Goal: Browse casually: Explore the website without a specific task or goal

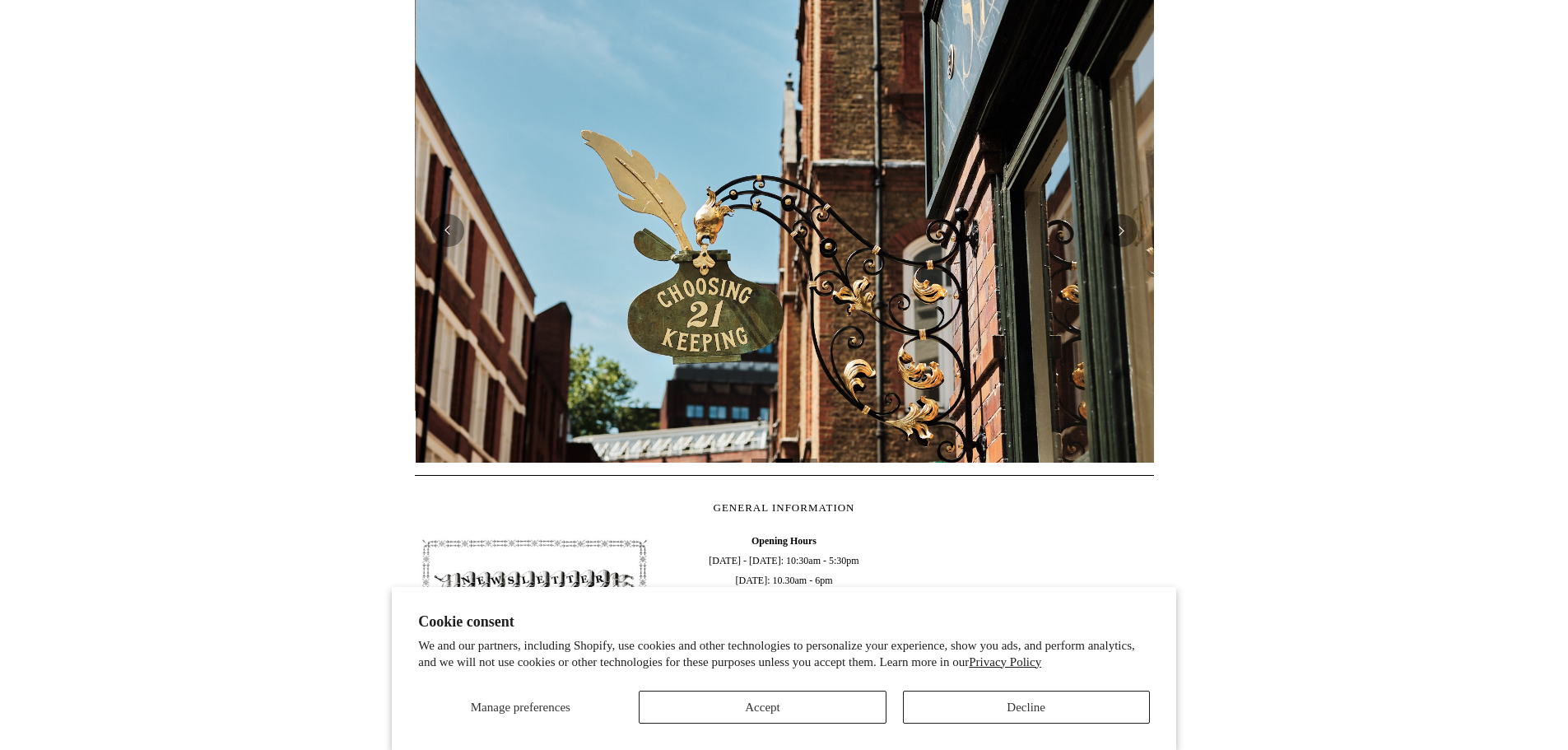
scroll to position [0, 740]
click at [810, 700] on button "Accept" at bounding box center [762, 707] width 247 height 33
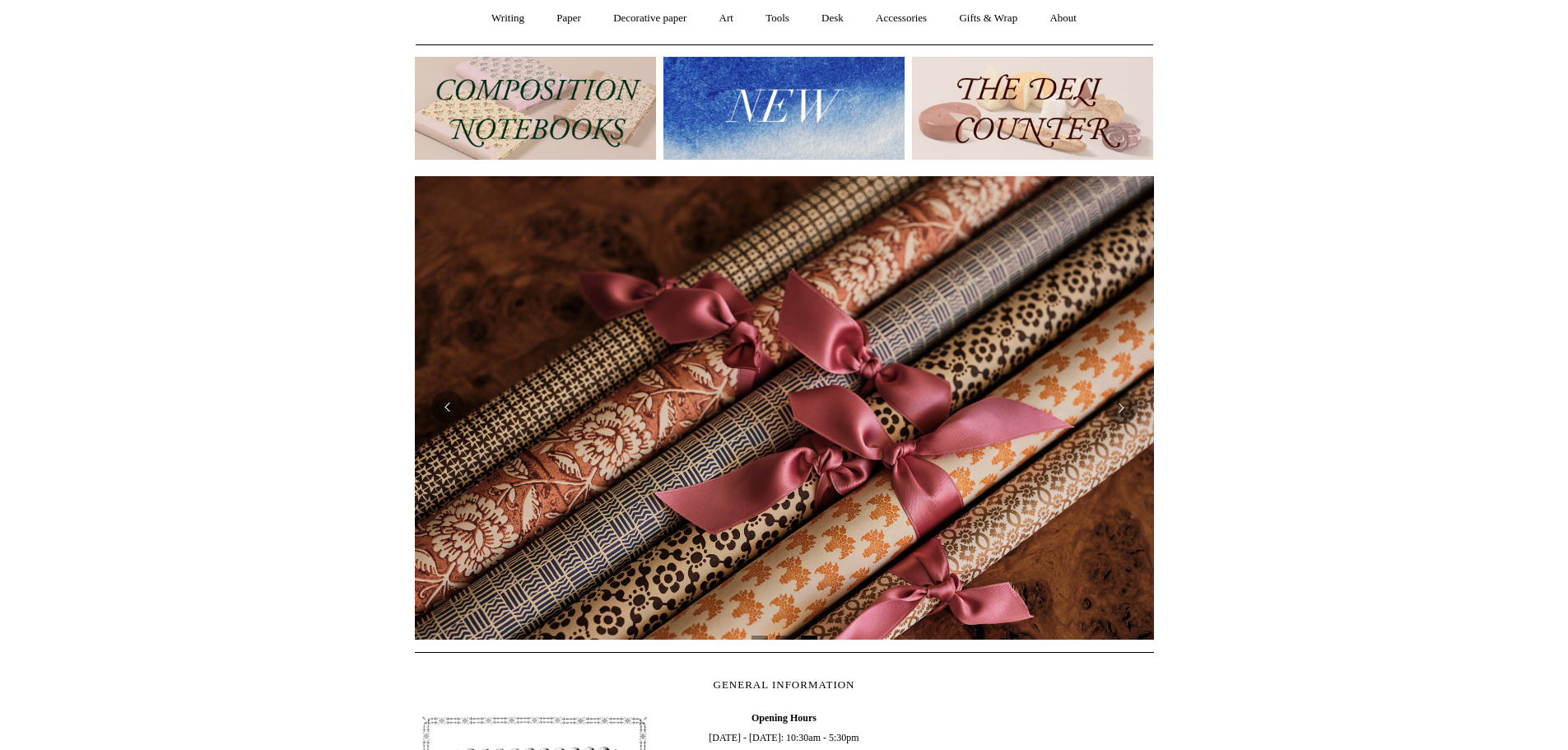
scroll to position [0, 0]
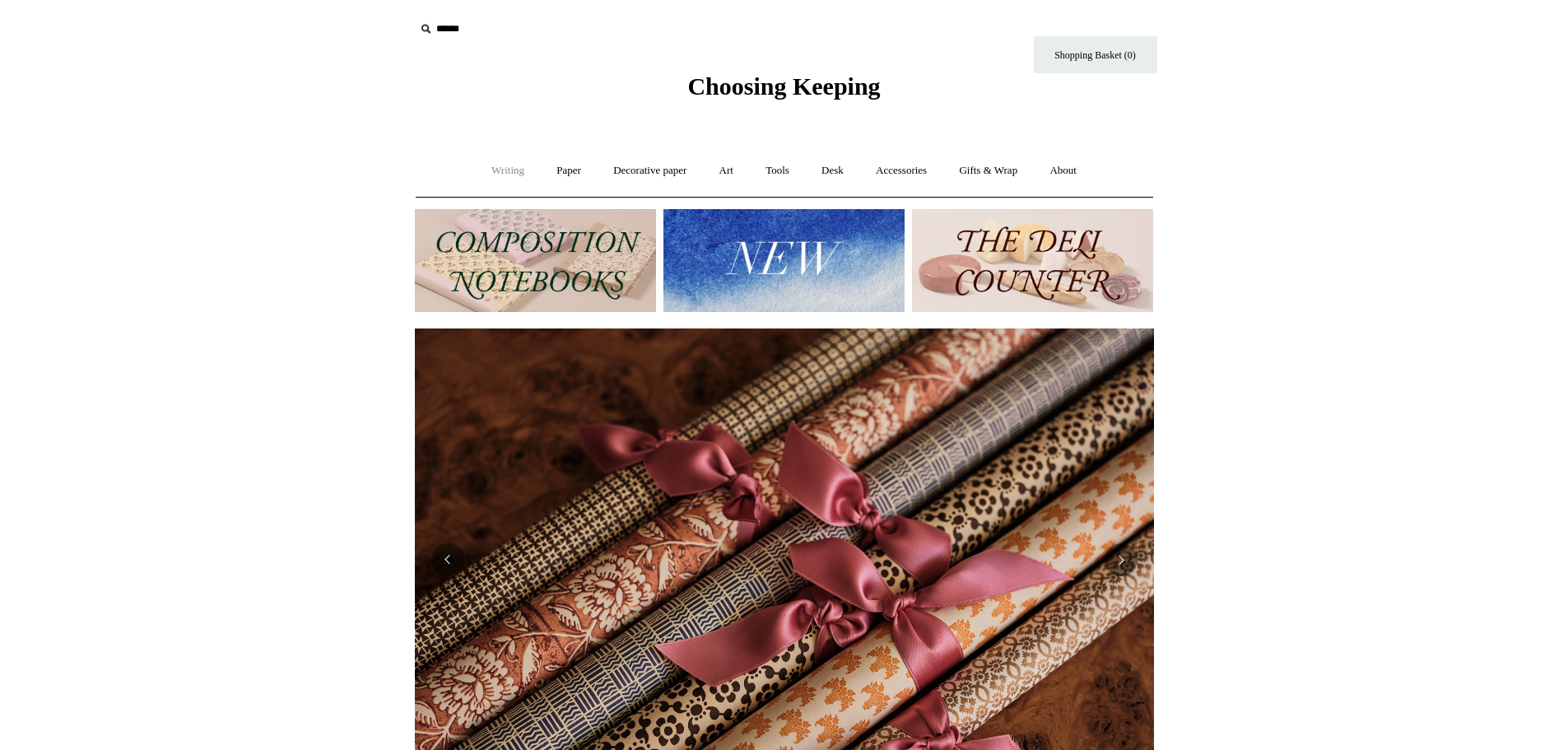
click at [499, 174] on link "Writing +" at bounding box center [507, 170] width 62 height 44
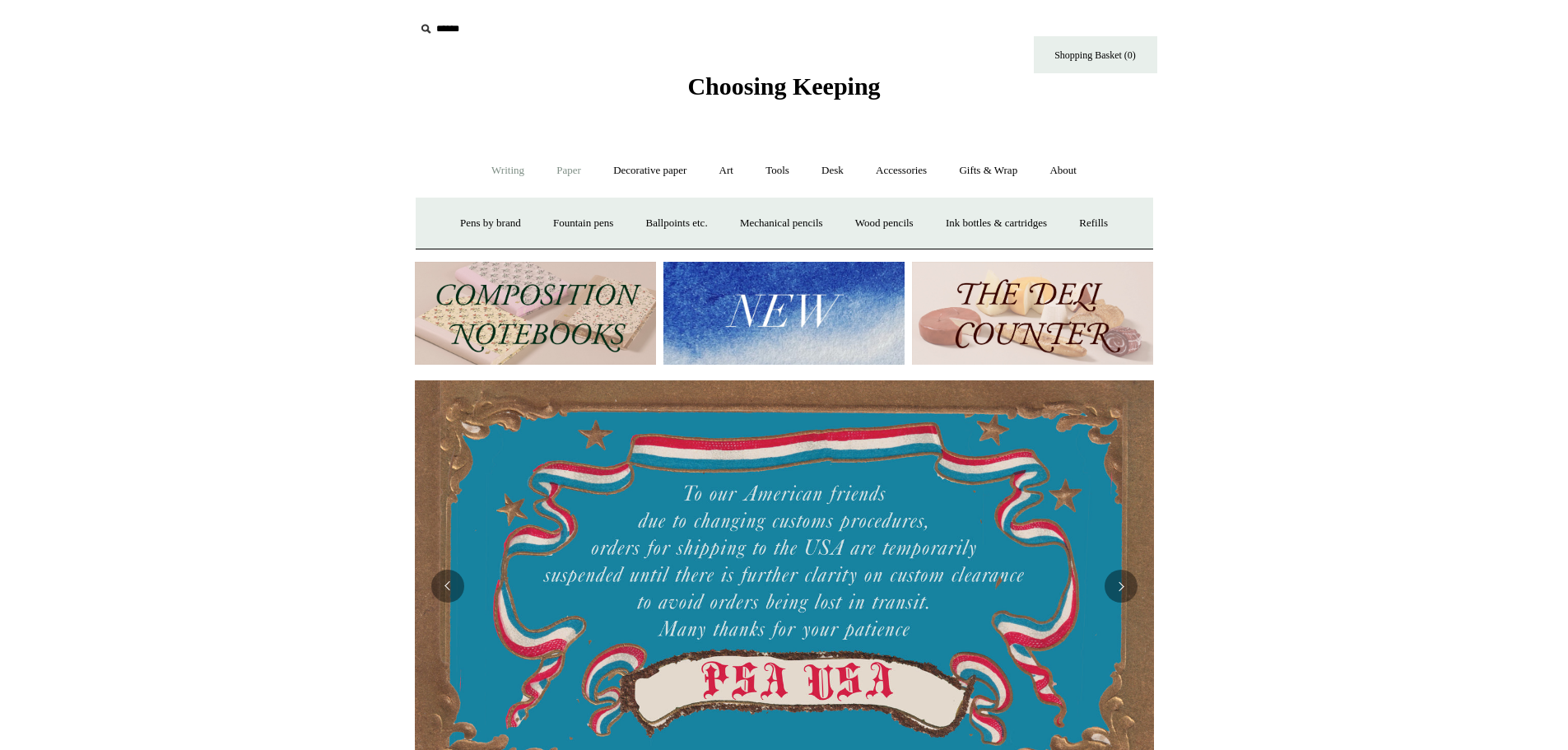
click at [550, 169] on link "Paper +" at bounding box center [569, 170] width 55 height 44
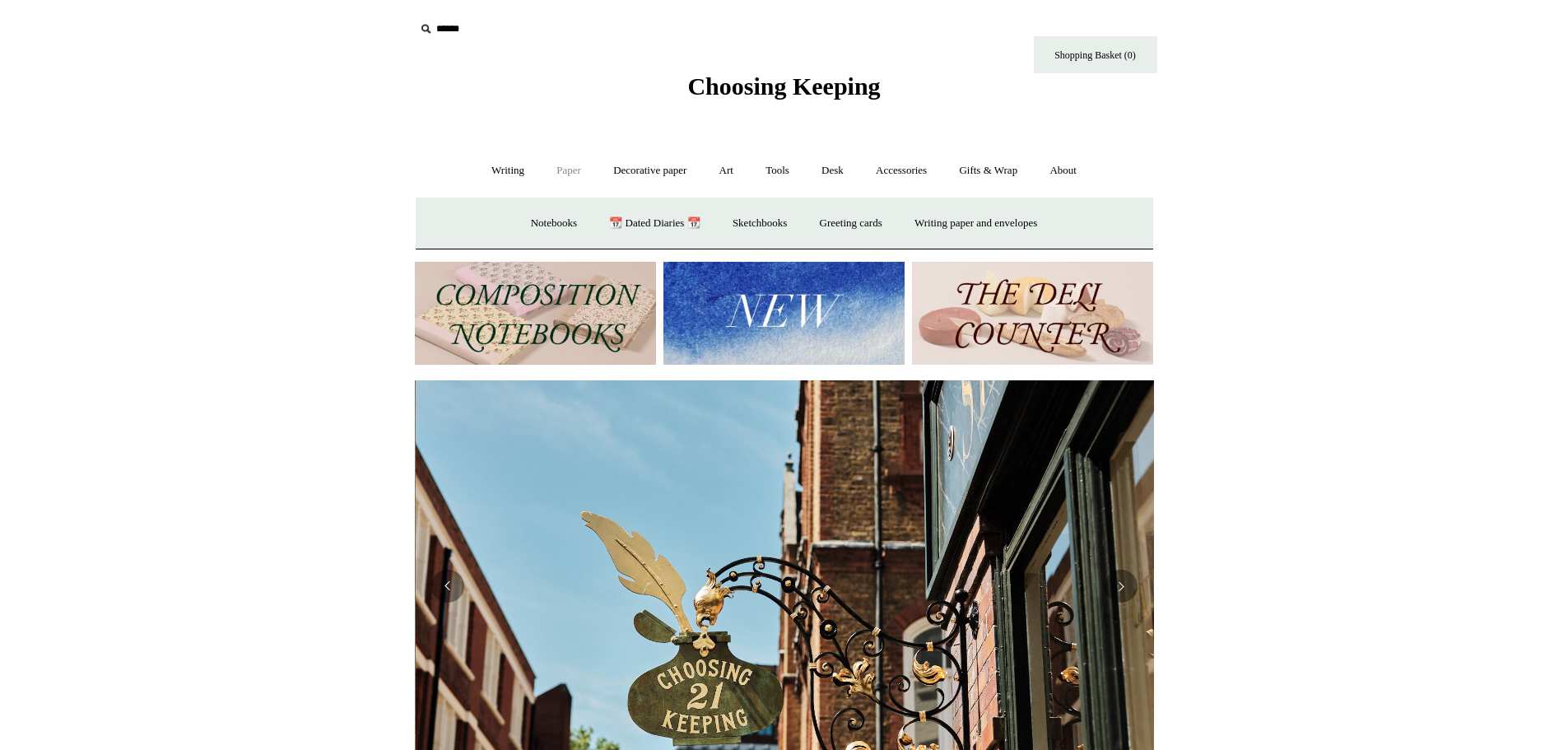
scroll to position [0, 740]
click at [738, 223] on link "Sketchbooks +" at bounding box center [760, 223] width 84 height 44
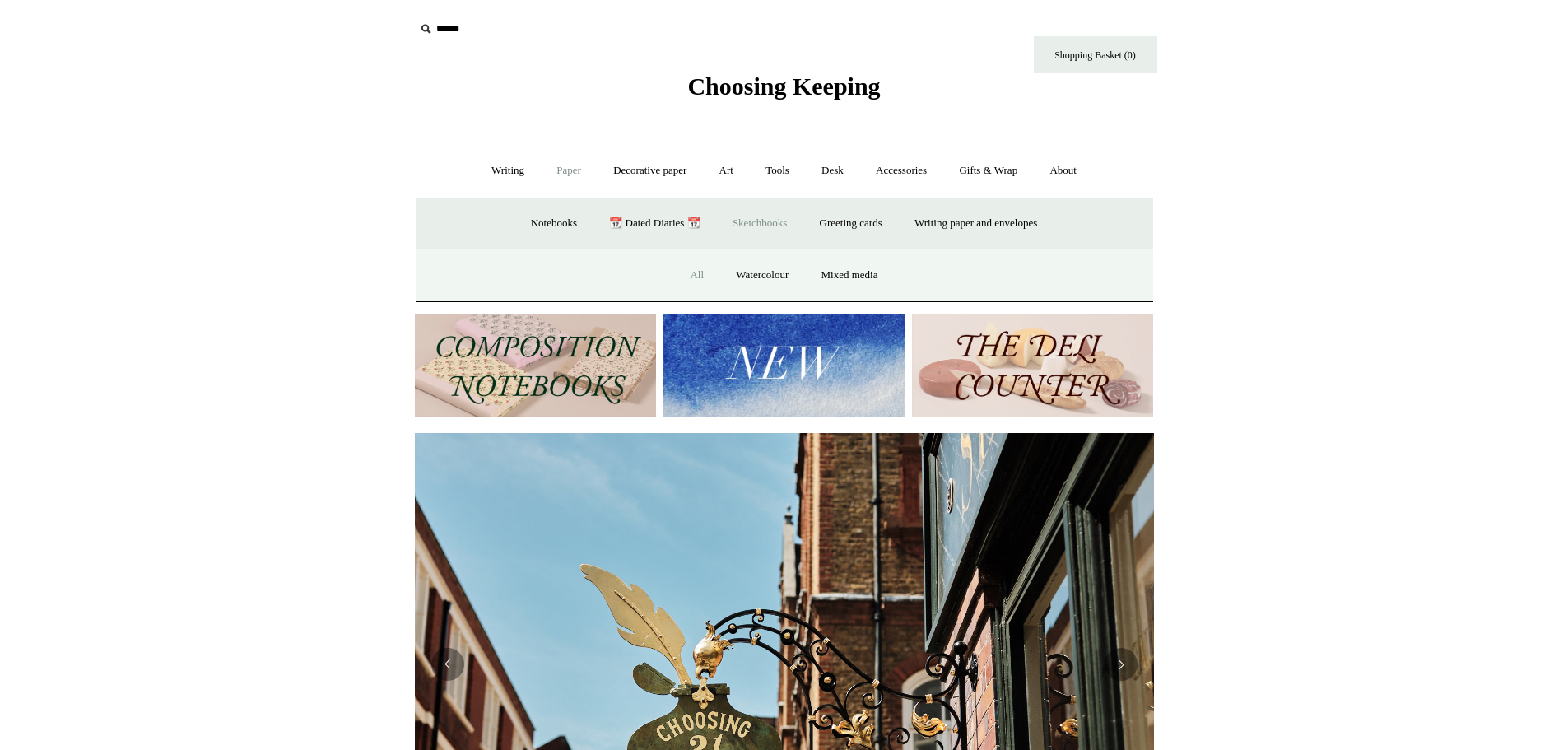
click at [691, 275] on link "All" at bounding box center [696, 275] width 44 height 44
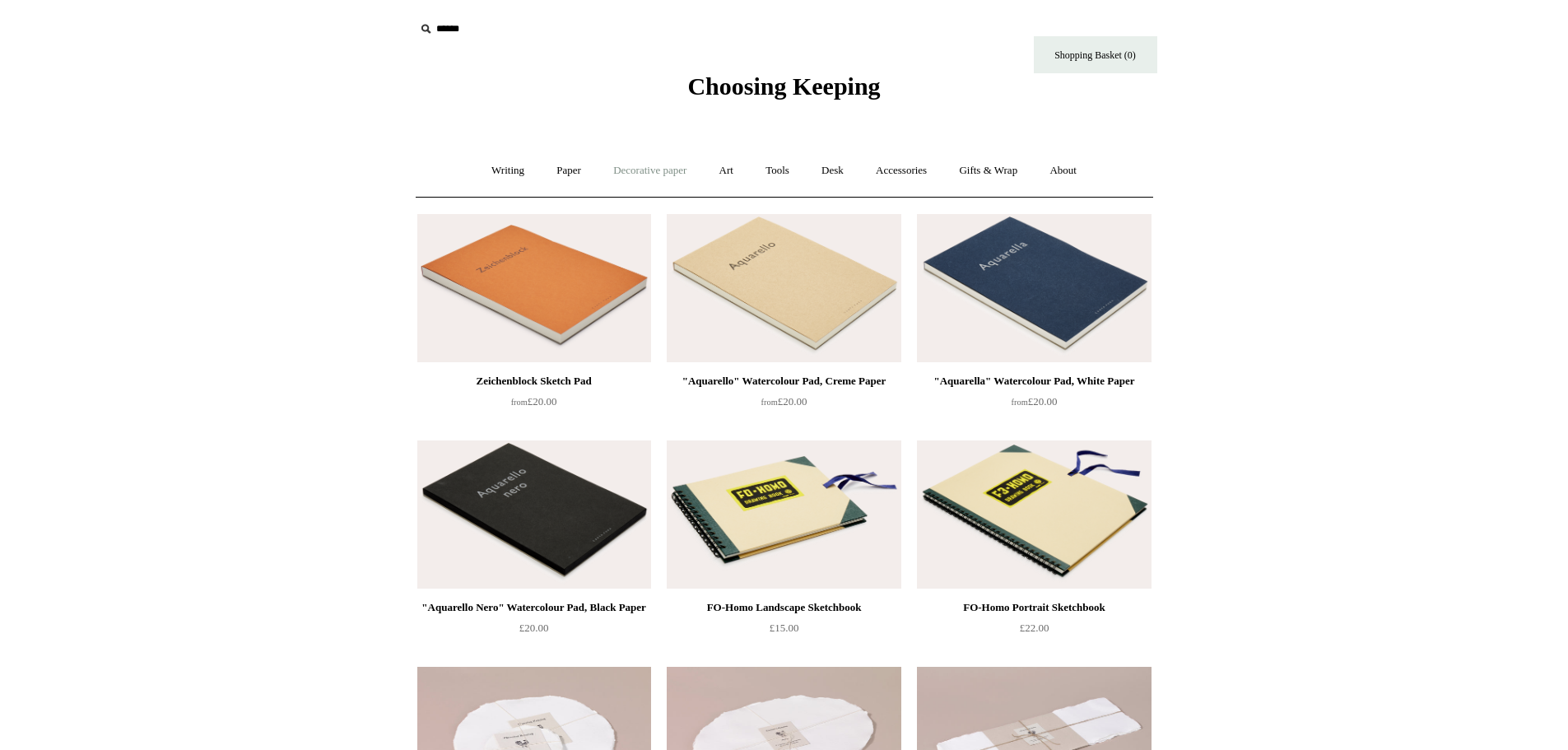
click at [641, 173] on link "Decorative paper +" at bounding box center [650, 170] width 102 height 44
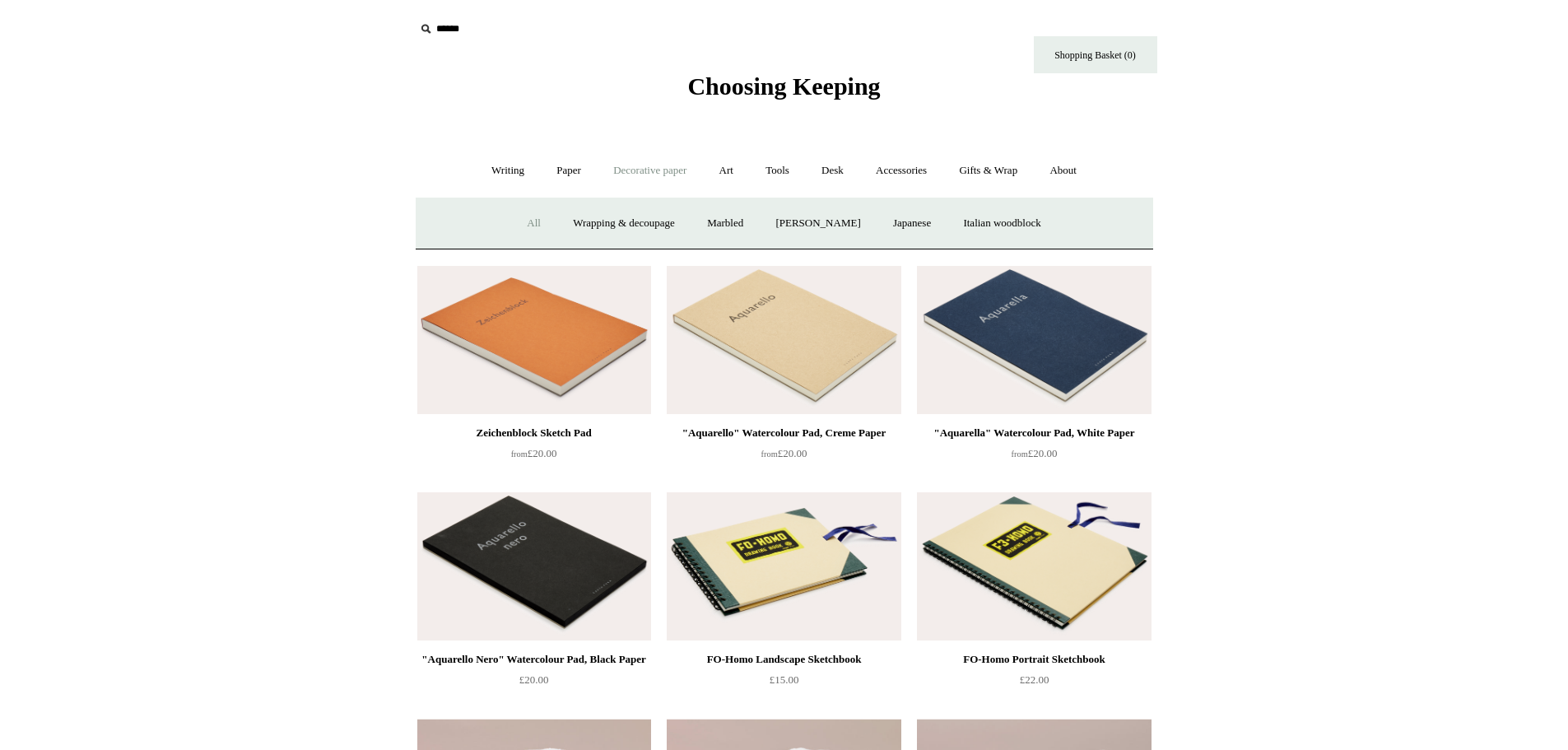
click at [517, 217] on link "All" at bounding box center [534, 223] width 44 height 44
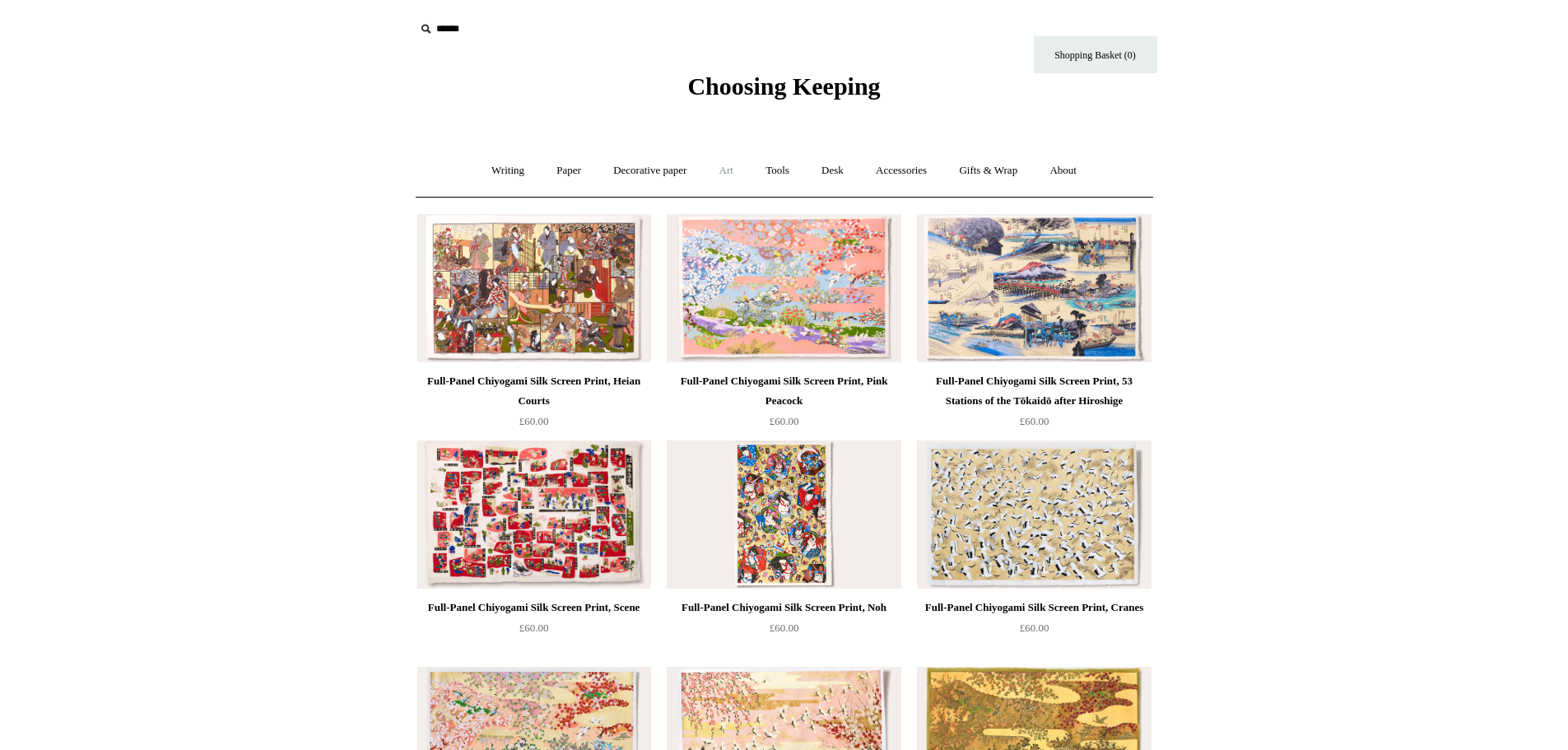
click at [721, 167] on link "Art +" at bounding box center [726, 170] width 44 height 44
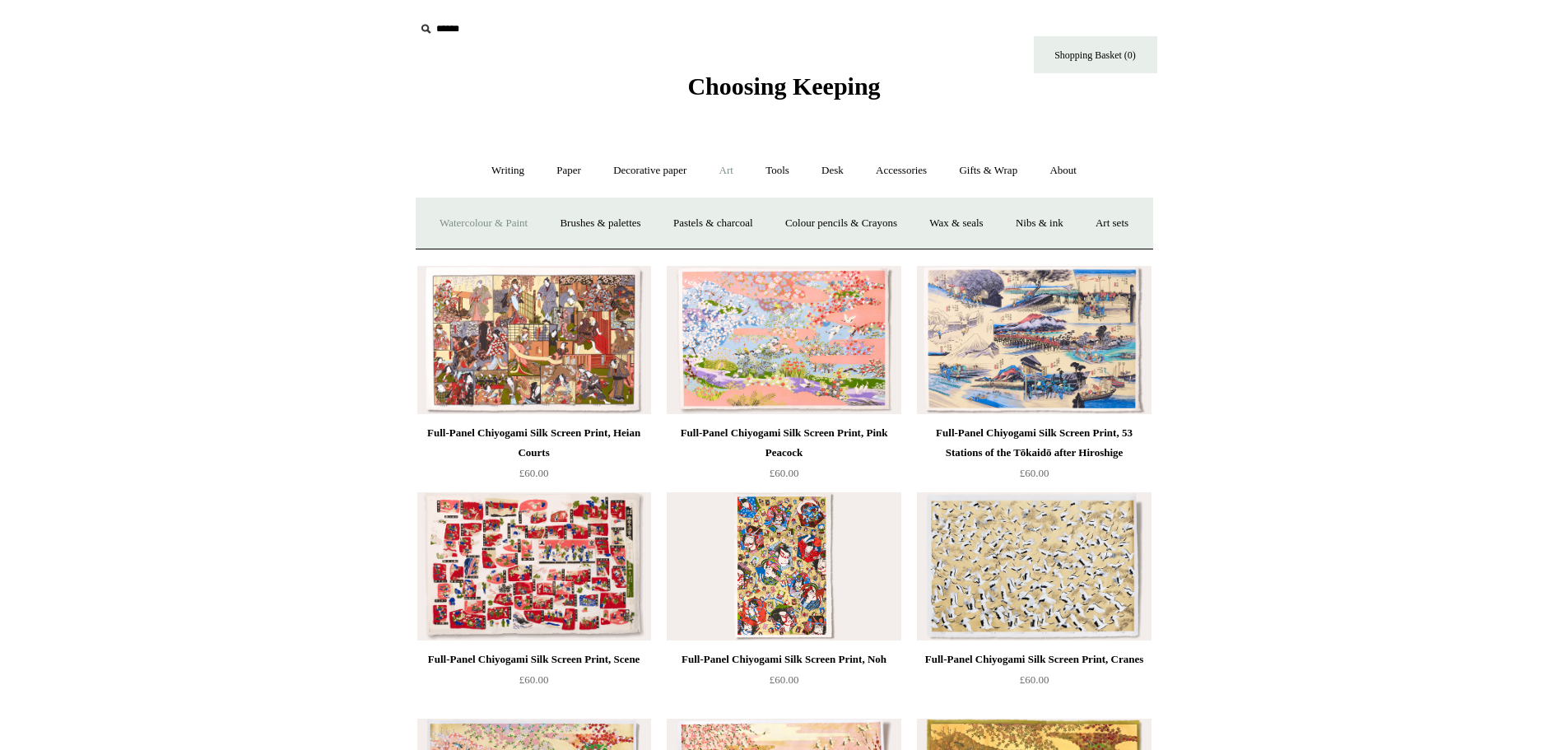
click at [512, 221] on link "Watercolour & Paint" at bounding box center [483, 223] width 118 height 44
click at [865, 216] on link "Colour pencils & Crayons" at bounding box center [841, 223] width 142 height 44
click at [908, 166] on link "Accessories +" at bounding box center [901, 170] width 80 height 44
click at [460, 219] on link "Personal Accessories +" at bounding box center [505, 223] width 120 height 44
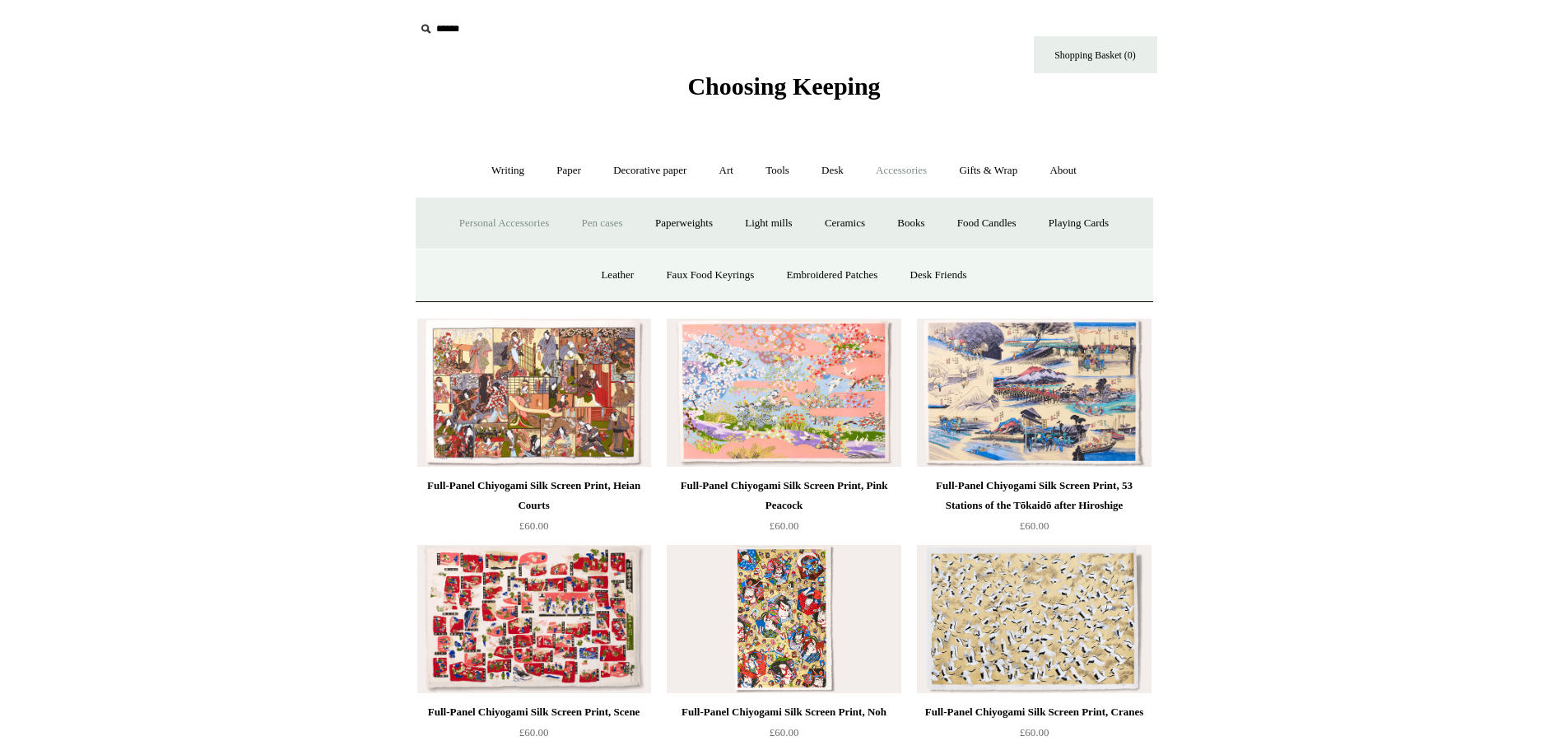
click at [587, 224] on link "Pen cases" at bounding box center [601, 223] width 71 height 44
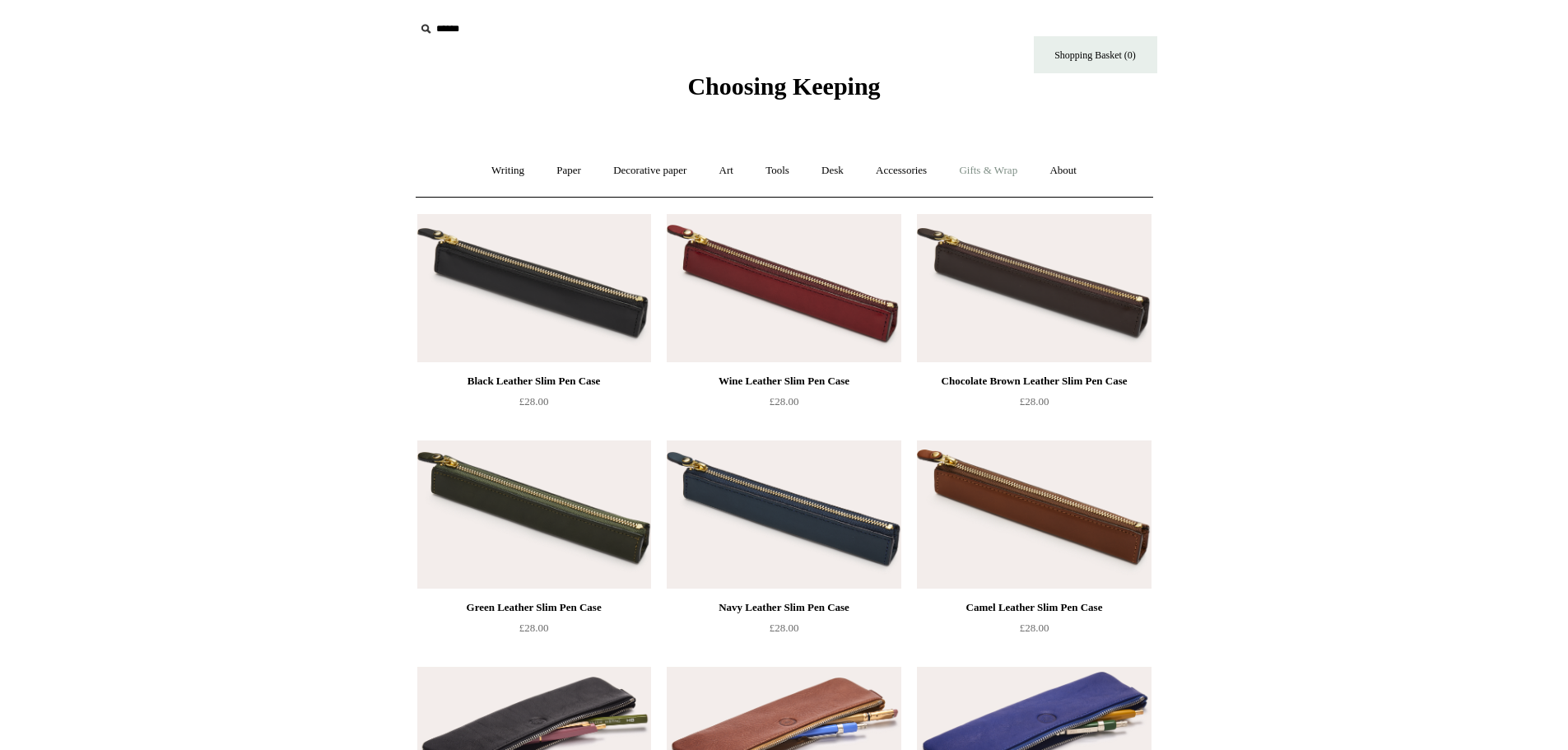
click at [999, 165] on link "Gifts & Wrap +" at bounding box center [988, 170] width 88 height 44
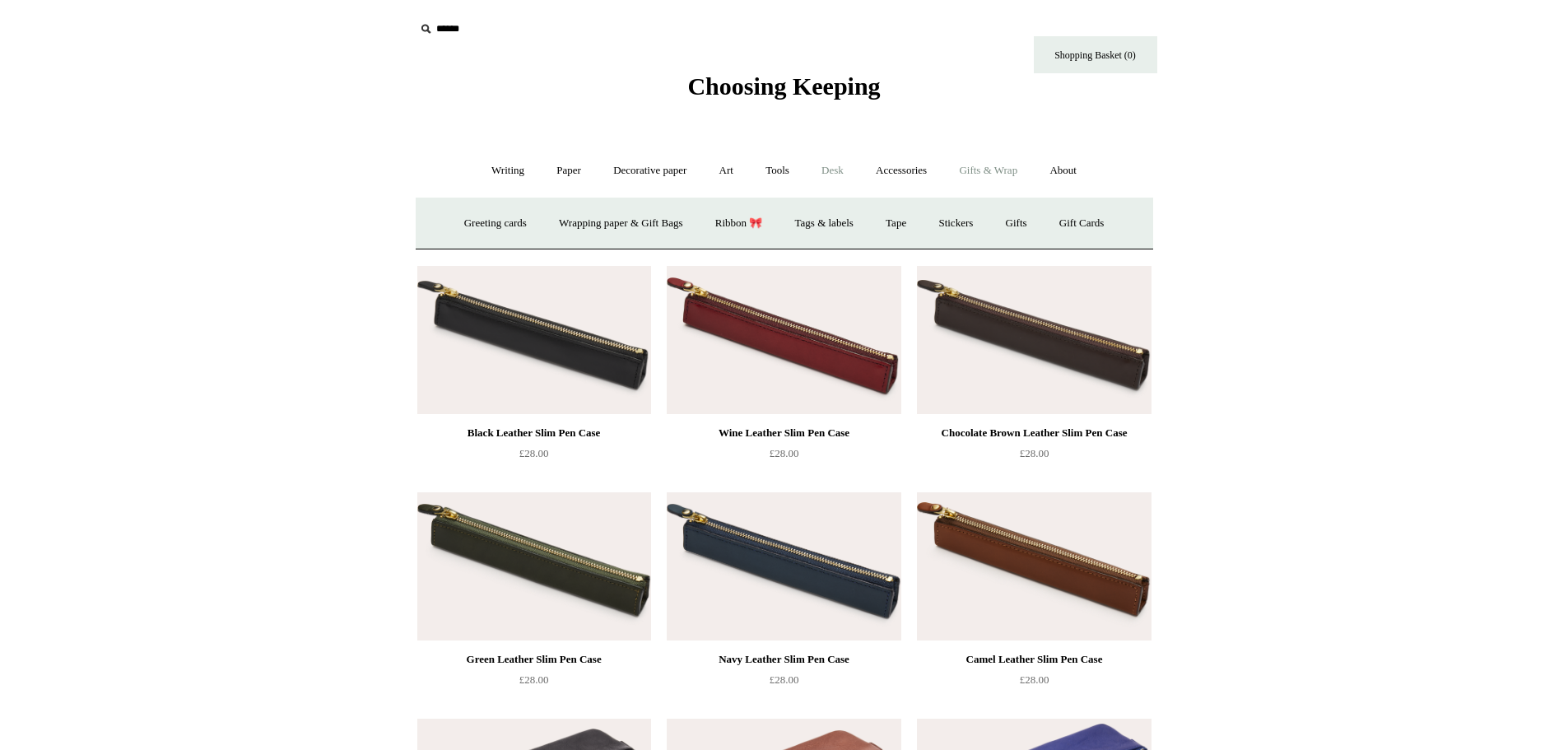
click at [835, 167] on link "Desk +" at bounding box center [833, 170] width 52 height 44
click at [864, 221] on link "Desk Accessories" at bounding box center [854, 223] width 104 height 44
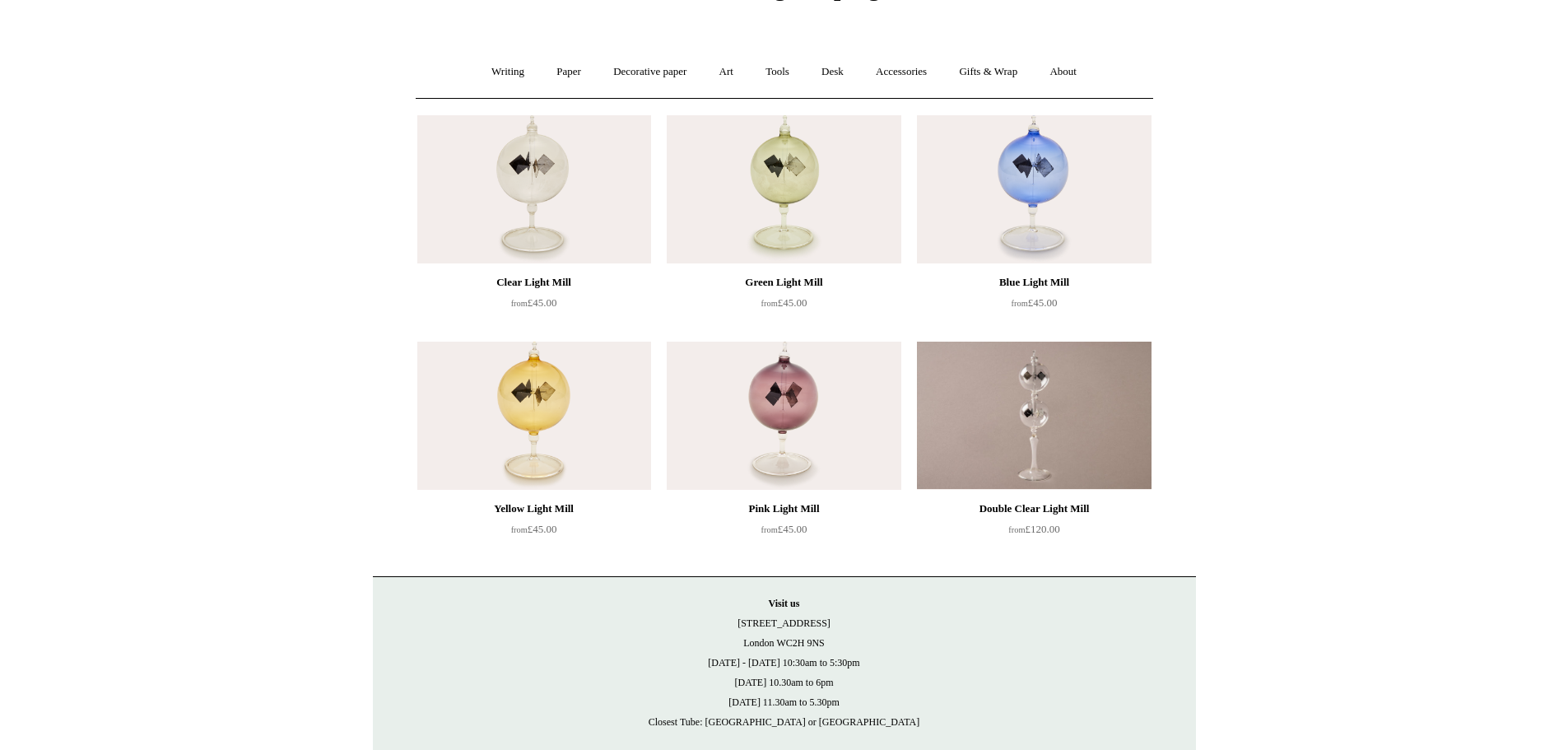
scroll to position [18, 0]
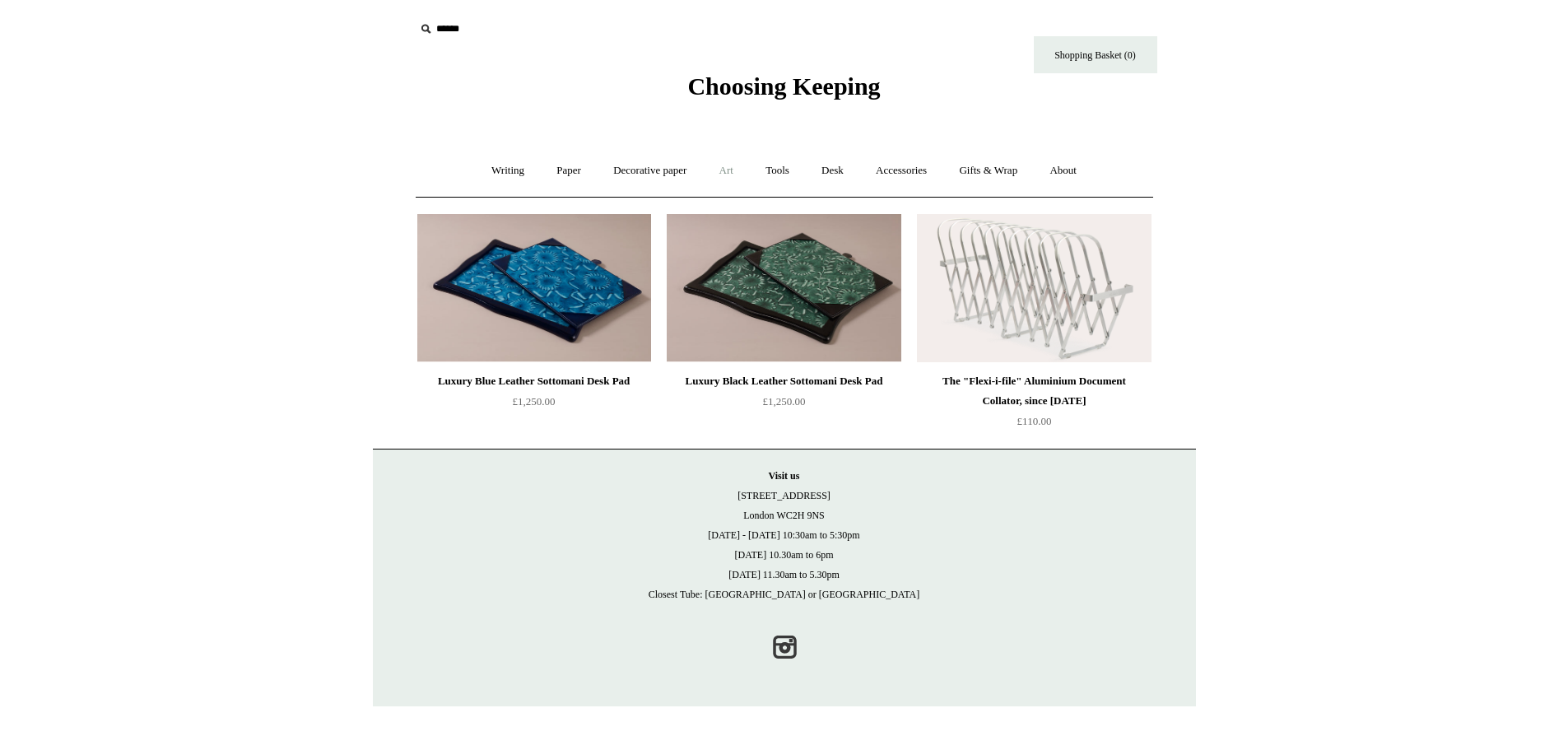
click at [723, 170] on link "Art +" at bounding box center [726, 170] width 44 height 44
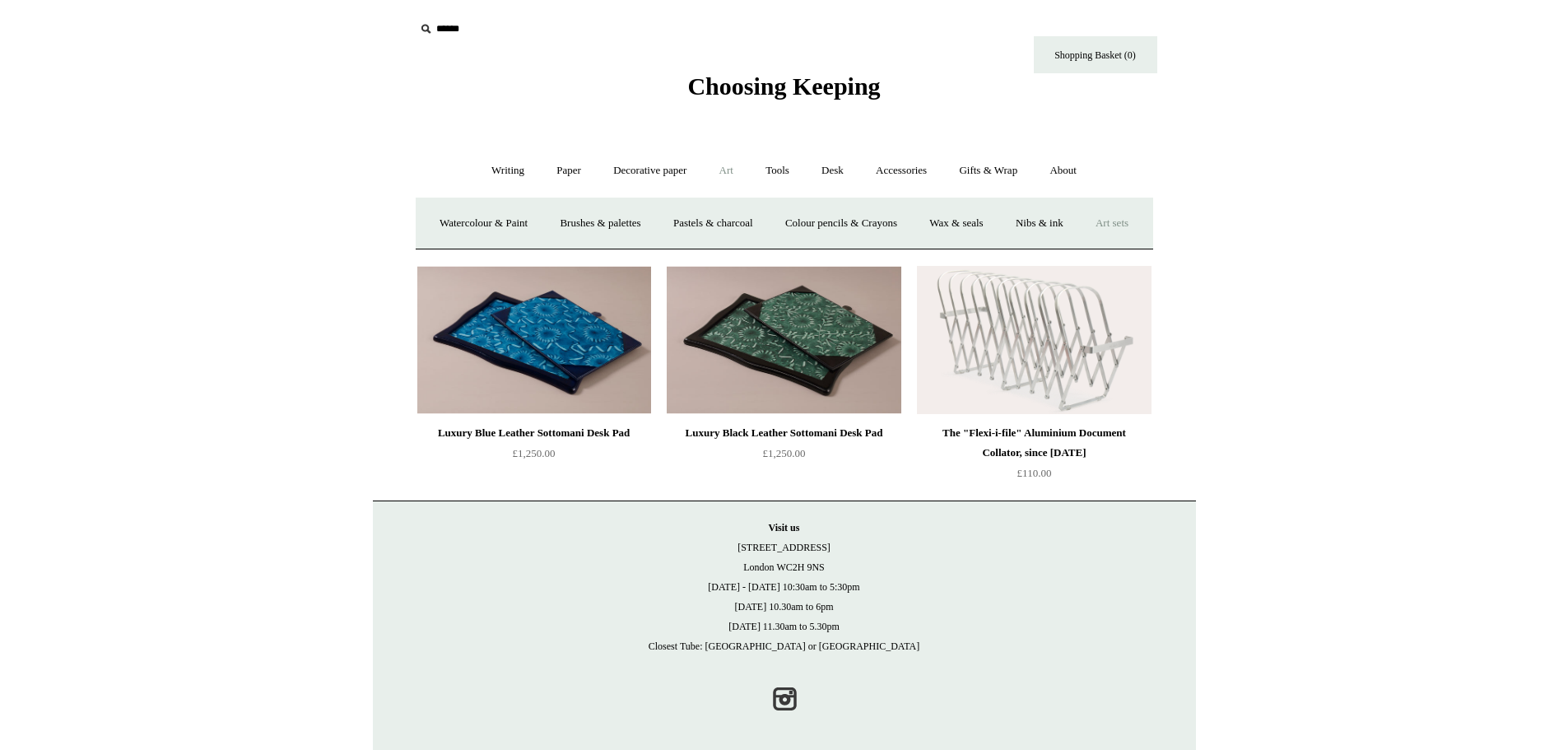
click at [1081, 245] on link "Art sets" at bounding box center [1112, 223] width 62 height 44
